Goal: Transaction & Acquisition: Purchase product/service

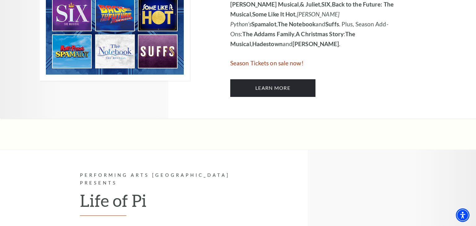
scroll to position [432, 0]
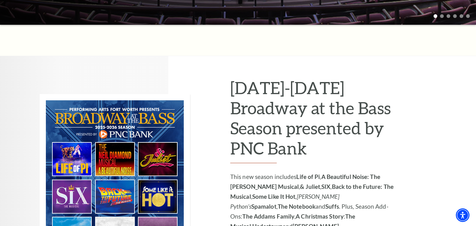
scroll to position [0, 0]
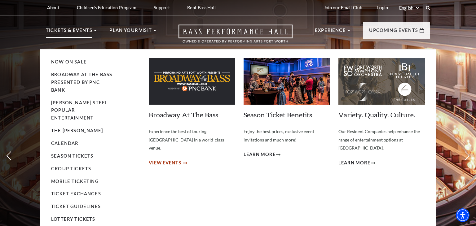
click at [160, 159] on span "View Events" at bounding box center [165, 163] width 33 height 8
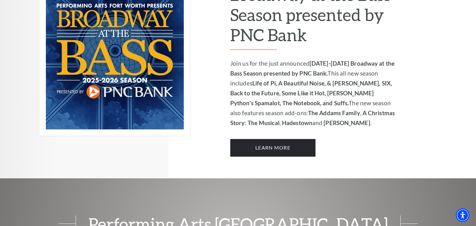
scroll to position [463, 0]
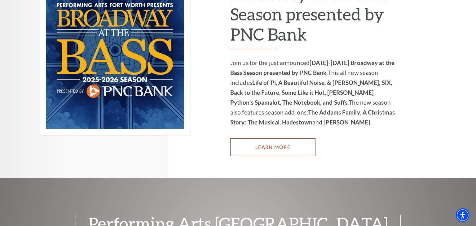
click at [299, 143] on link "Learn More" at bounding box center [272, 147] width 85 height 17
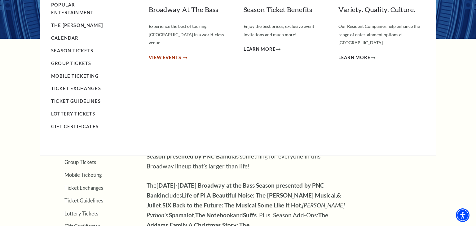
scroll to position [105, 0]
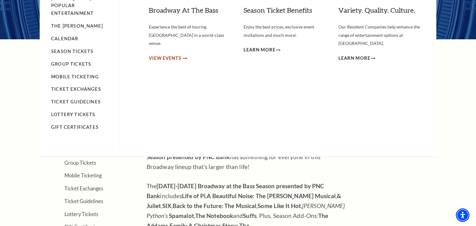
click at [182, 55] on link "View Events" at bounding box center [168, 59] width 38 height 8
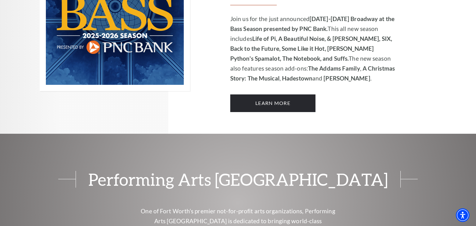
scroll to position [506, 0]
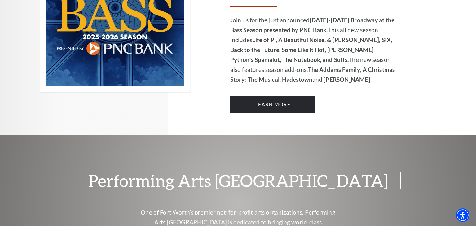
click at [300, 104] on div "Performing Arts Fort Worth Presents 2025-2026 Broadway at the Bass Season prese…" at bounding box center [333, 7] width 206 height 255
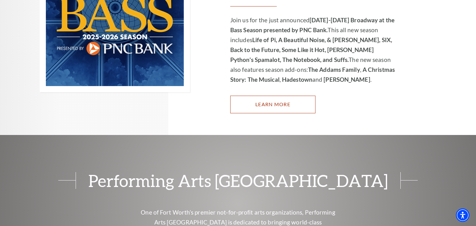
click at [297, 96] on link "Learn More" at bounding box center [272, 104] width 85 height 17
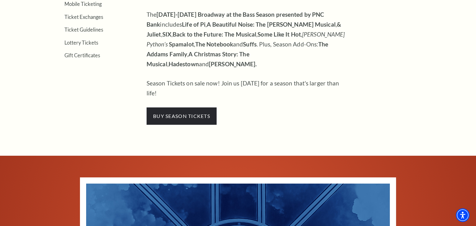
scroll to position [277, 0]
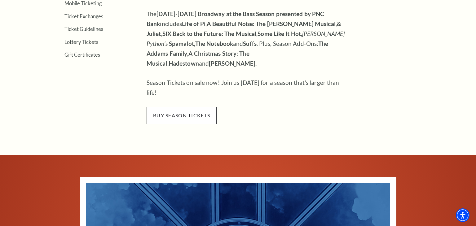
click at [208, 107] on span "buy season tickets" at bounding box center [182, 115] width 70 height 17
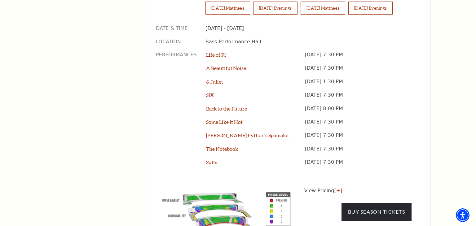
scroll to position [514, 0]
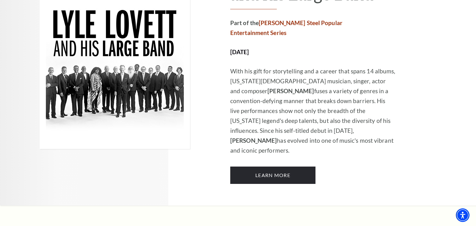
scroll to position [1122, 0]
